Goal: Browse casually

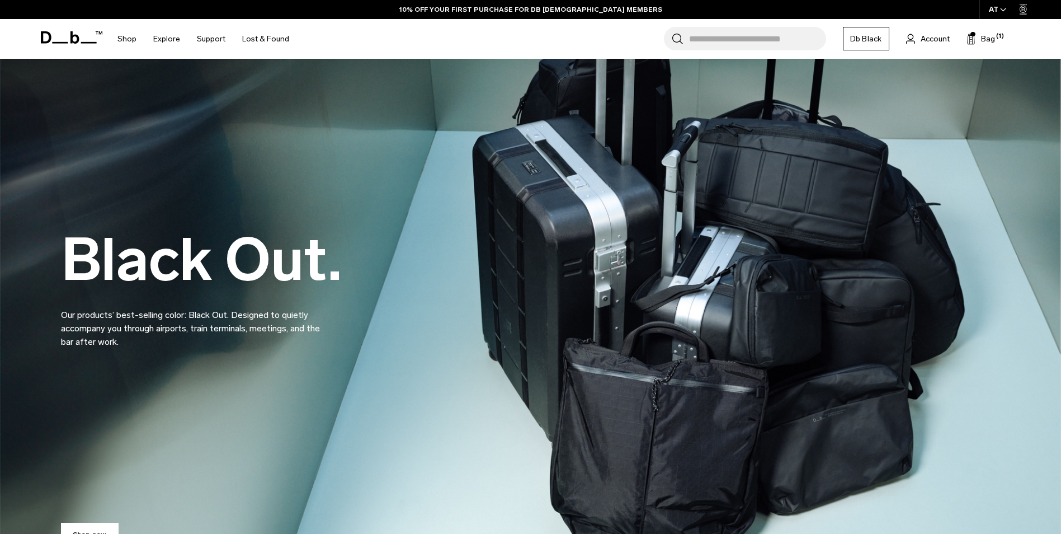
click at [874, 41] on link "Db Black" at bounding box center [866, 38] width 46 height 23
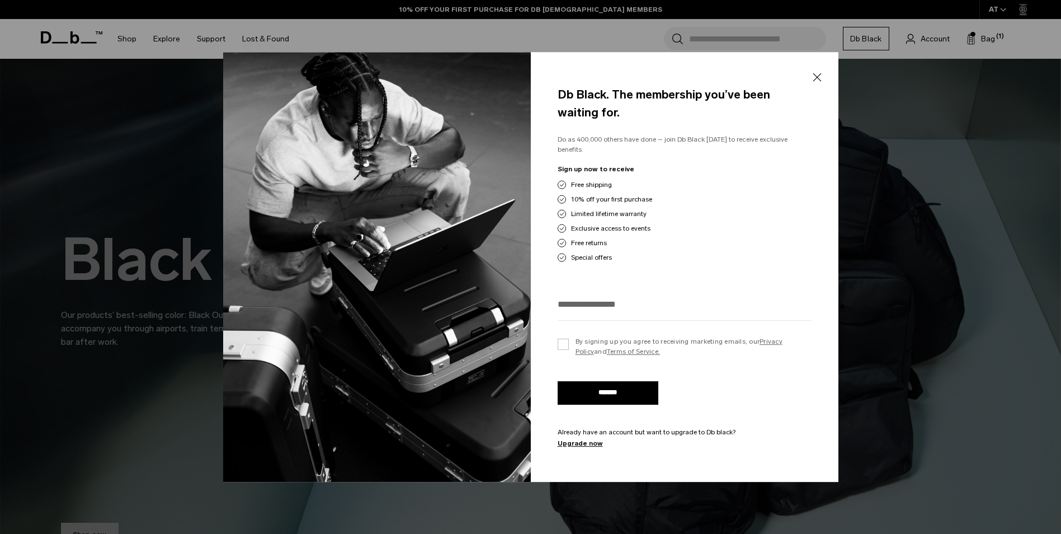
click at [822, 81] on button "Close" at bounding box center [817, 76] width 14 height 23
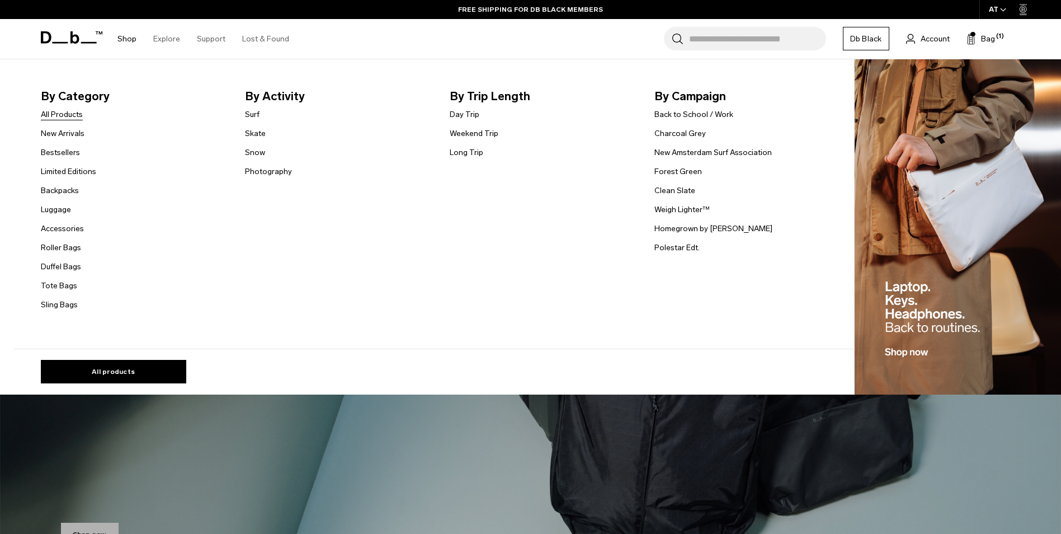
click at [83, 113] on link "All Products" at bounding box center [62, 115] width 42 height 12
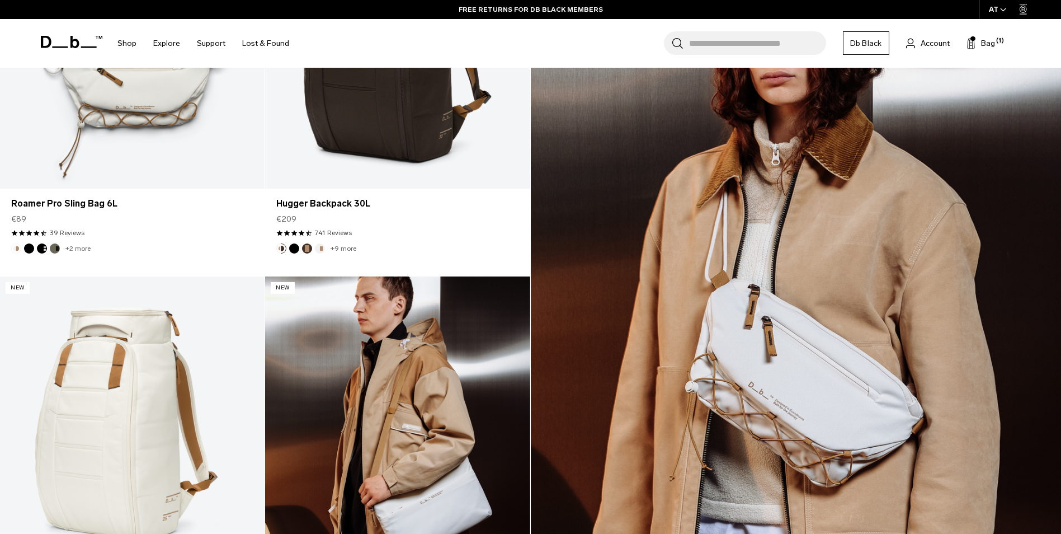
scroll to position [1734, 0]
